Goal: Information Seeking & Learning: Learn about a topic

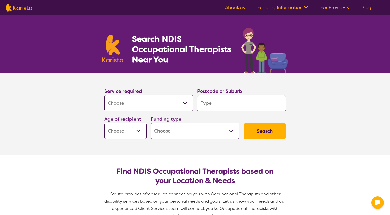
select select "[MEDICAL_DATA]"
click at [209, 105] on input "search" at bounding box center [241, 103] width 89 height 16
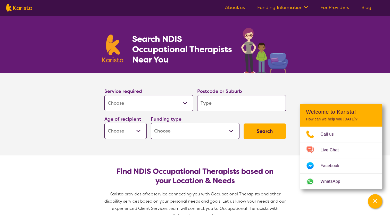
type input "2"
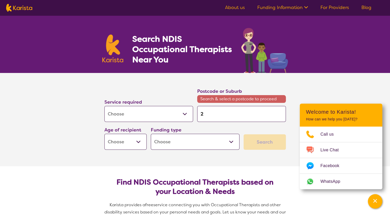
type input "24"
type input "242"
type input "2425"
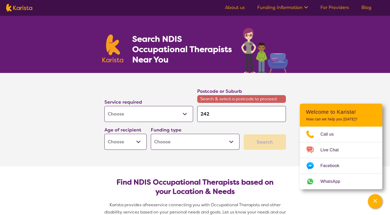
type input "2425"
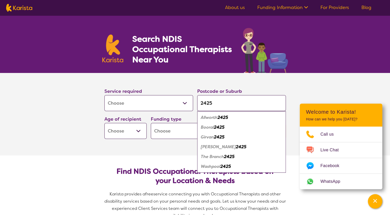
type input "2425"
click at [121, 131] on select "Early Childhood - 0 to 9 Child - 10 to 11 Adolescent - 12 to 17 Adult - 18 to 6…" at bounding box center [126, 131] width 42 height 16
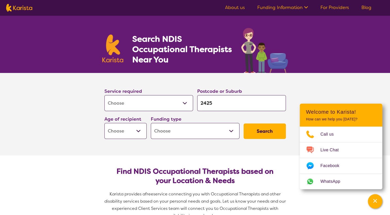
select select "EC"
click at [105, 123] on select "Early Childhood - 0 to 9 Child - 10 to 11 Adolescent - 12 to 17 Adult - 18 to 6…" at bounding box center [126, 131] width 42 height 16
select select "EC"
click at [233, 132] on select "Home Care Package (HCP) National Disability Insurance Scheme (NDIS) I don't know" at bounding box center [195, 131] width 89 height 16
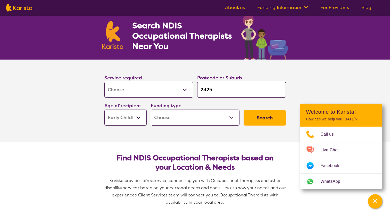
scroll to position [26, 0]
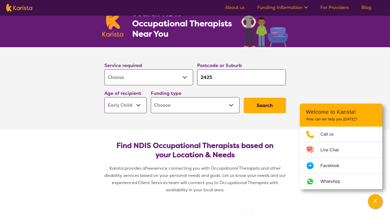
click at [233, 104] on select "Home Care Package (HCP) National Disability Insurance Scheme (NDIS) I don't know" at bounding box center [195, 105] width 89 height 16
select select "i-don-t-know"
click at [151, 97] on select "Home Care Package (HCP) National Disability Insurance Scheme (NDIS) I don't know" at bounding box center [195, 105] width 89 height 16
select select "i-don-t-know"
click at [186, 77] on select "Allied Health Assistant Assessment ([MEDICAL_DATA] or [MEDICAL_DATA]) Behaviour…" at bounding box center [149, 77] width 89 height 16
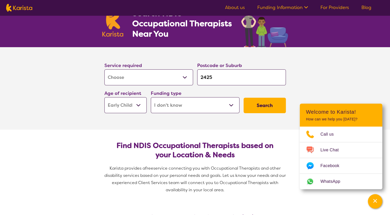
click at [264, 105] on button "Search" at bounding box center [265, 105] width 42 height 15
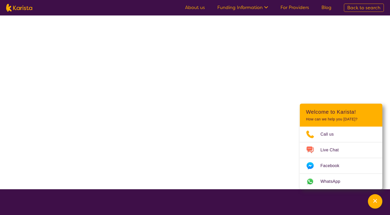
select select "[MEDICAL_DATA]"
select select "EC"
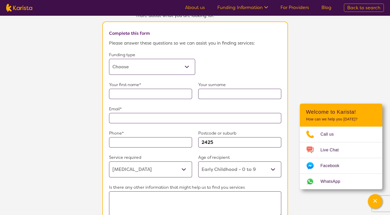
scroll to position [310, 0]
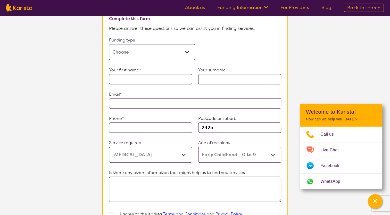
click at [187, 50] on select "Home Care Package (HCP) Home Care Package - Level 1 Home Care Package - Level 2…" at bounding box center [152, 52] width 86 height 16
select select "self-funded"
click at [109, 44] on select "Home Care Package (HCP) Home Care Package - Level 1 Home Care Package - Level 2…" at bounding box center [152, 52] width 86 height 16
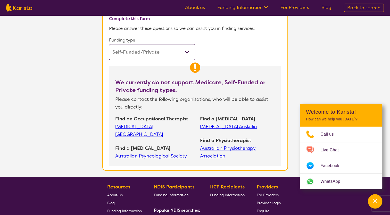
select select "[MEDICAL_DATA]"
select select "EC"
select select "i-don-t-know"
select select "[MEDICAL_DATA]"
select select "EC"
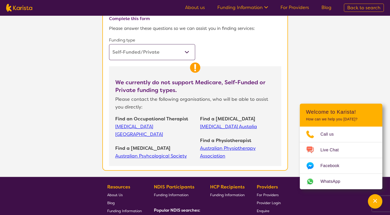
select select "i-don-t-know"
